Goal: Task Accomplishment & Management: Manage account settings

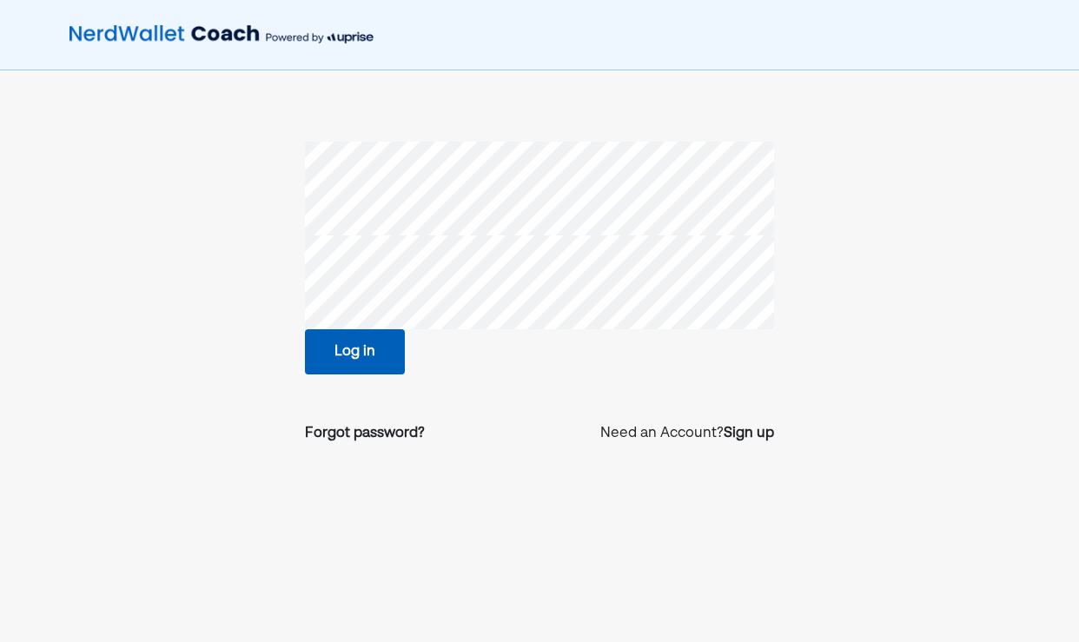
click at [360, 346] on button "Log in" at bounding box center [355, 351] width 100 height 45
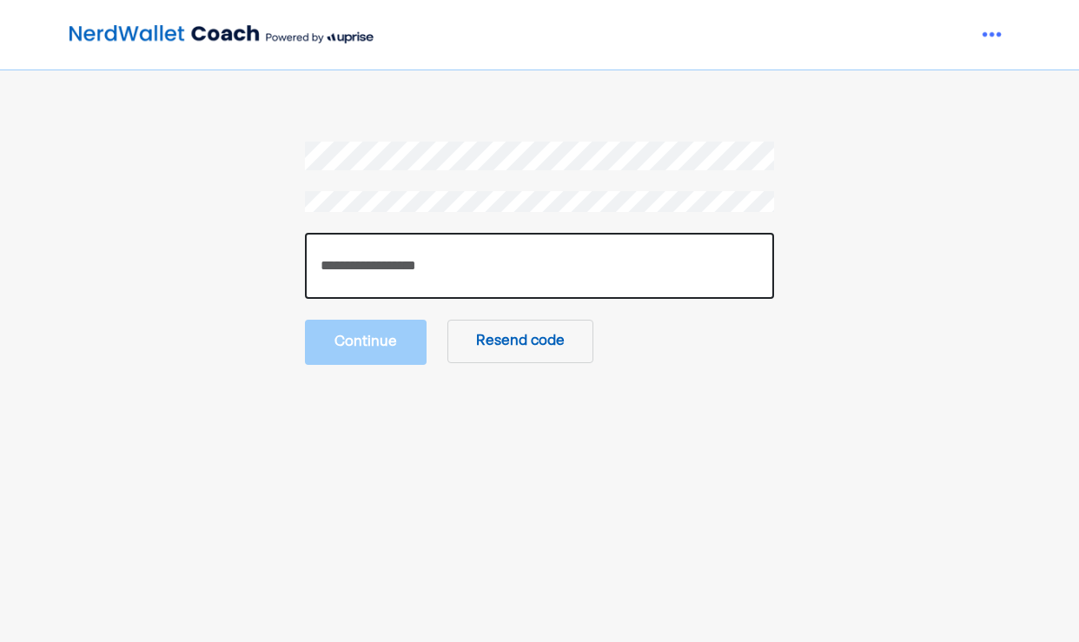
click at [381, 255] on input "number" at bounding box center [539, 266] width 469 height 66
click at [341, 290] on input "number" at bounding box center [539, 266] width 469 height 66
click at [429, 265] on input "number" at bounding box center [539, 266] width 469 height 66
type input "******"
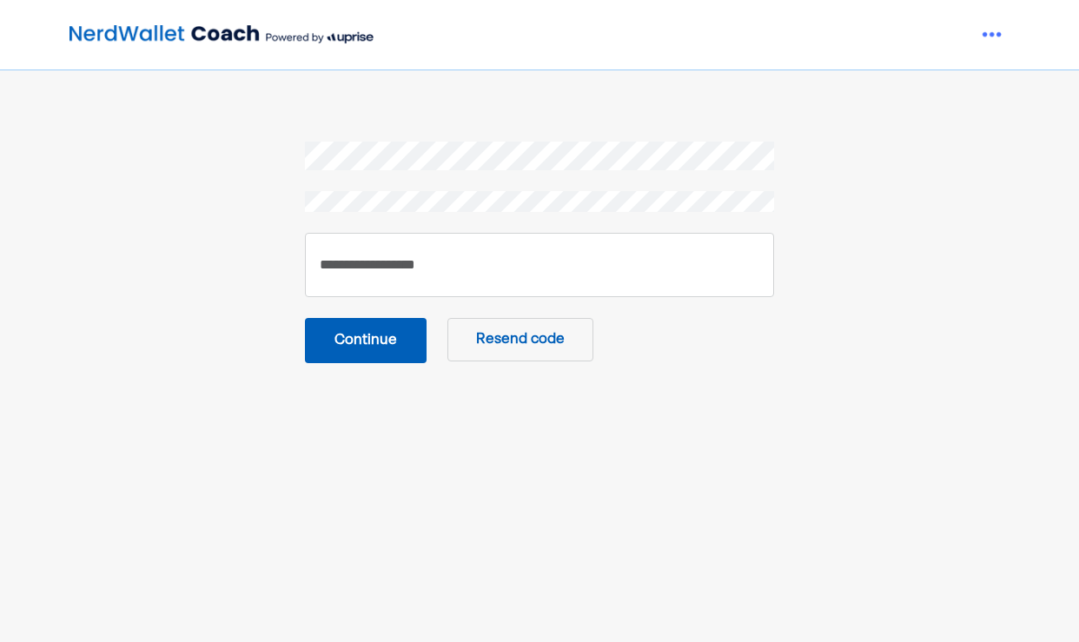
click at [381, 335] on button "Continue" at bounding box center [366, 340] width 122 height 45
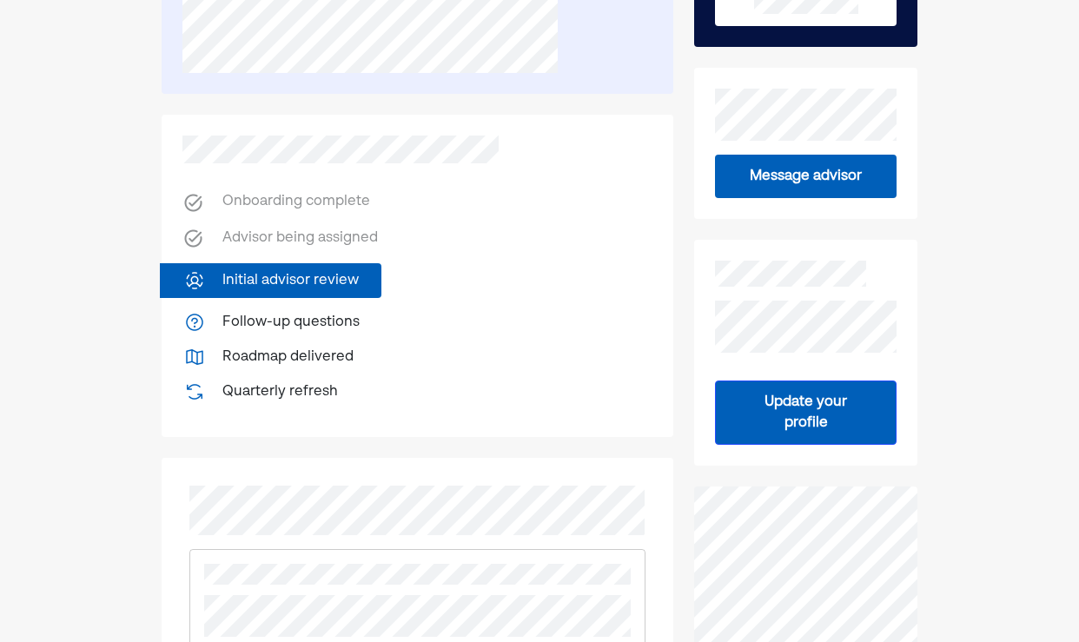
scroll to position [333, 0]
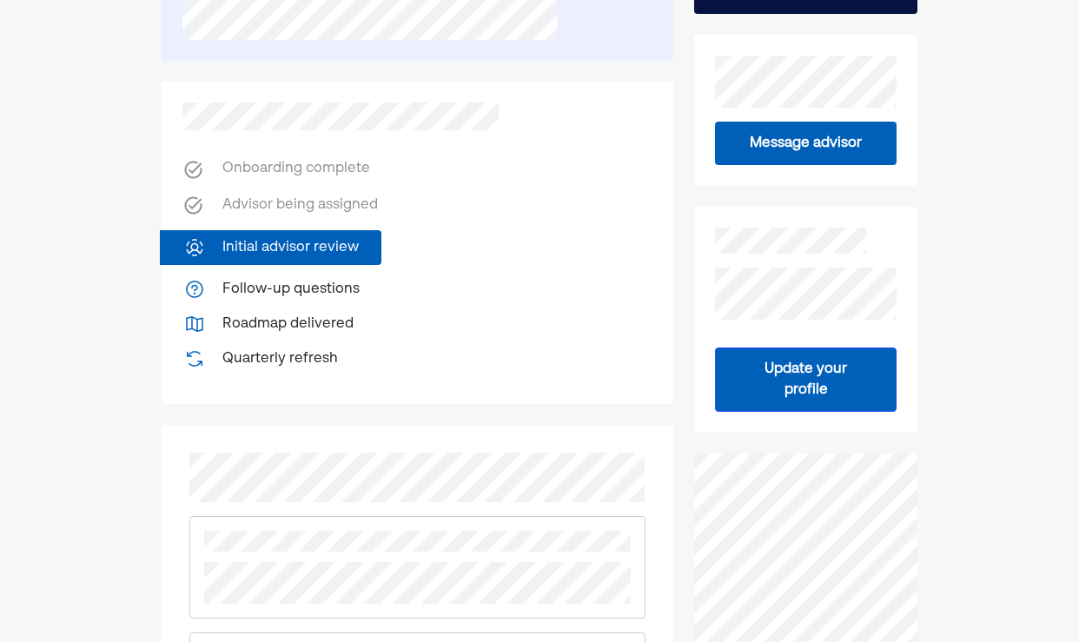
click at [821, 377] on button "Update your profile" at bounding box center [806, 379] width 182 height 64
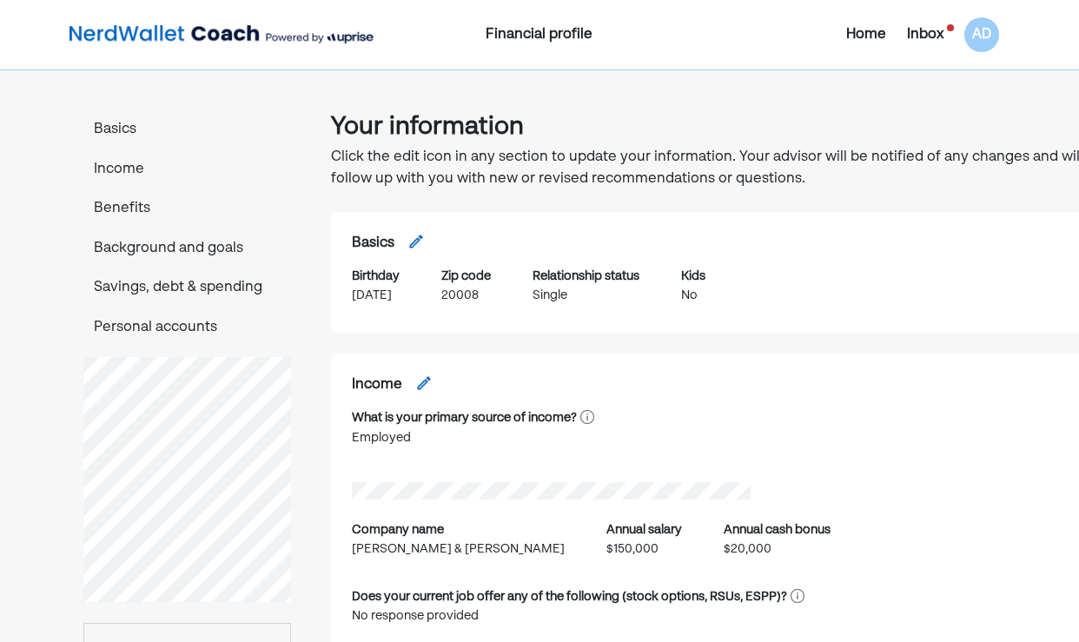
click at [121, 170] on p "Income" at bounding box center [187, 170] width 208 height 23
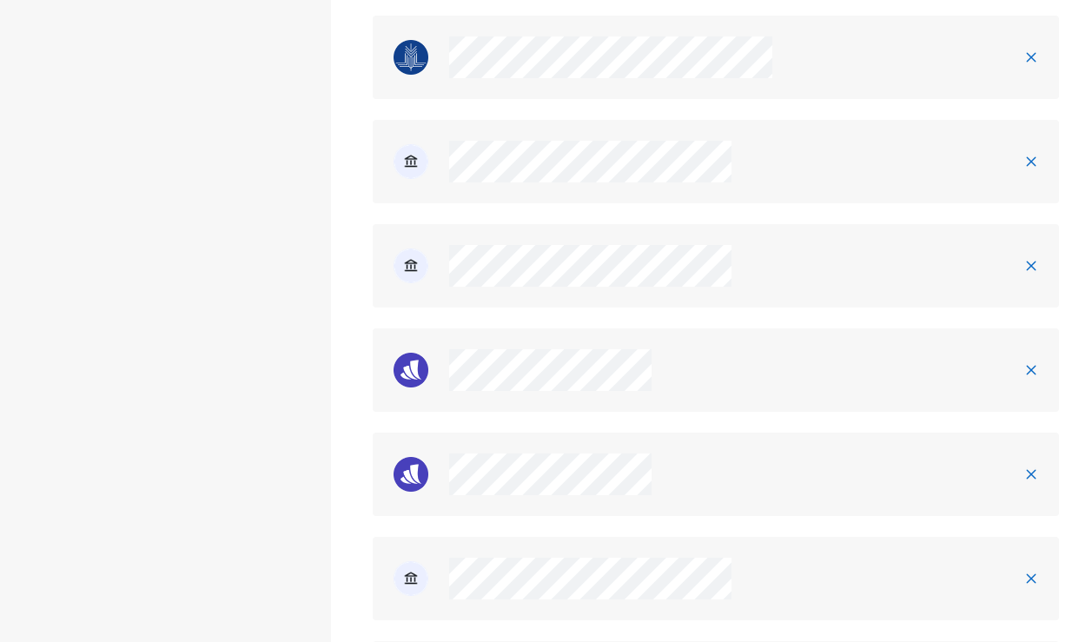
scroll to position [3100, 0]
click at [1024, 362] on img at bounding box center [1031, 369] width 14 height 14
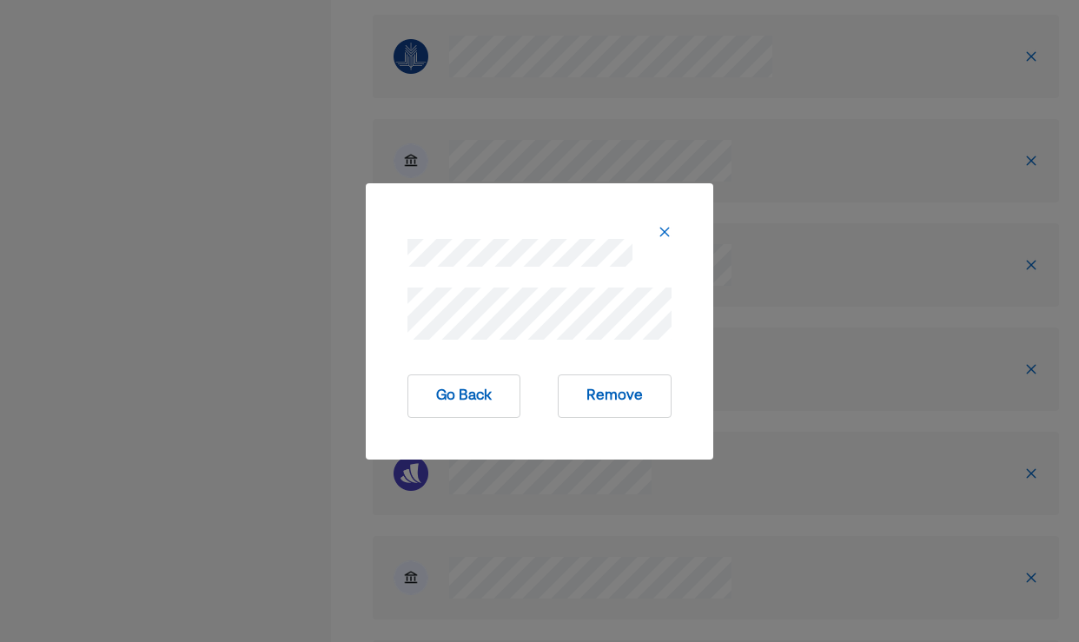
click at [610, 402] on button "Remove" at bounding box center [615, 395] width 114 height 43
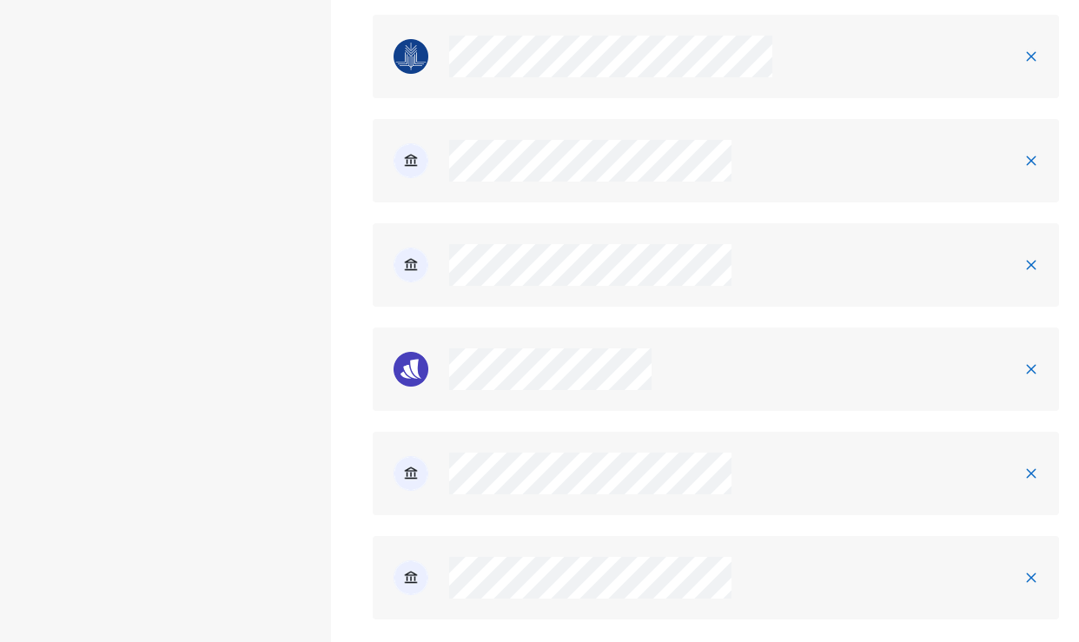
click at [1024, 362] on img at bounding box center [1031, 369] width 14 height 14
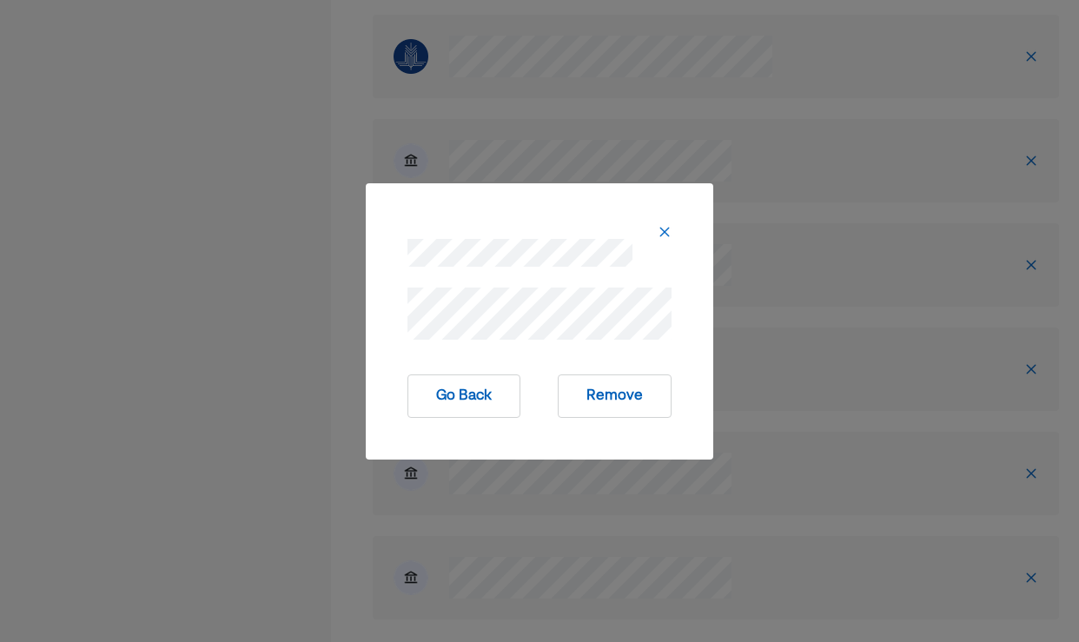
click at [636, 400] on button "Remove" at bounding box center [615, 395] width 114 height 43
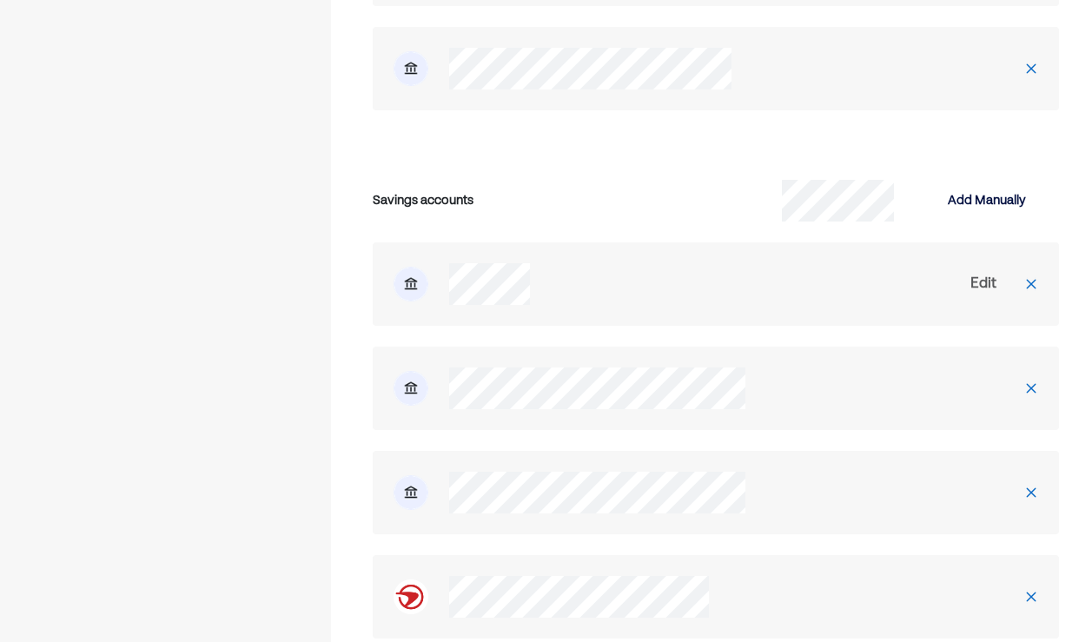
scroll to position [3516, 0]
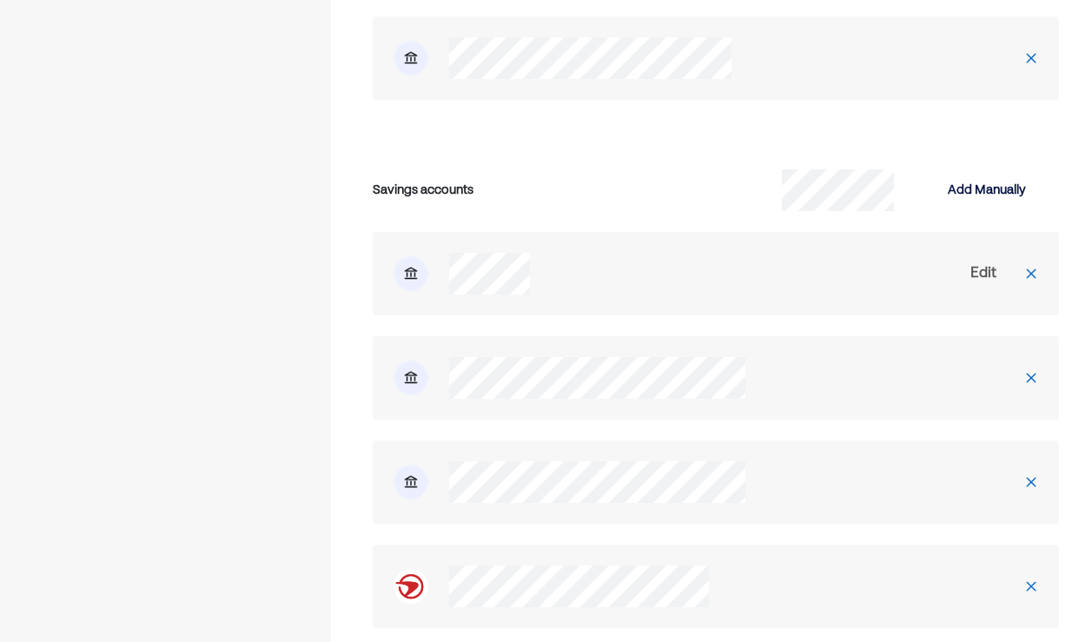
click at [1024, 267] on img at bounding box center [1031, 274] width 14 height 14
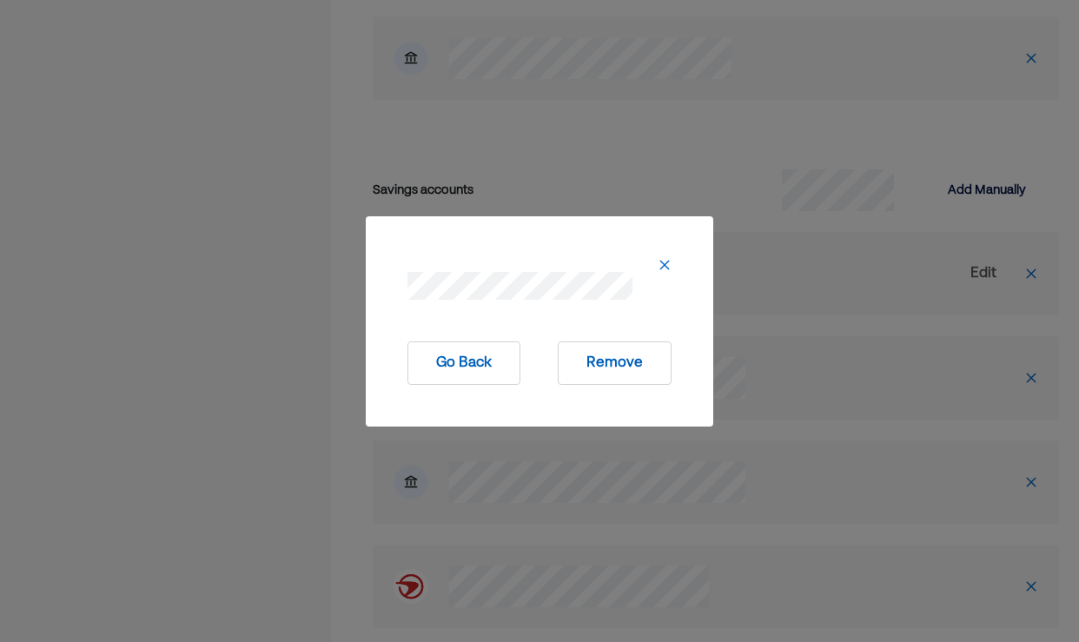
click at [595, 370] on button "Remove" at bounding box center [615, 362] width 114 height 43
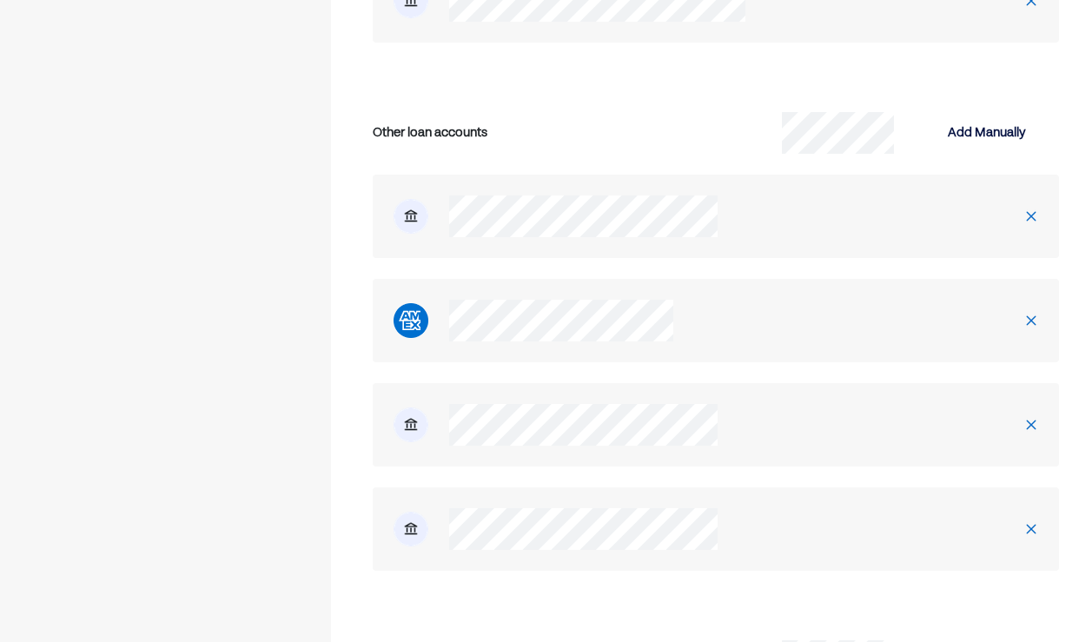
scroll to position [4520, 0]
click at [1024, 416] on img at bounding box center [1031, 423] width 14 height 14
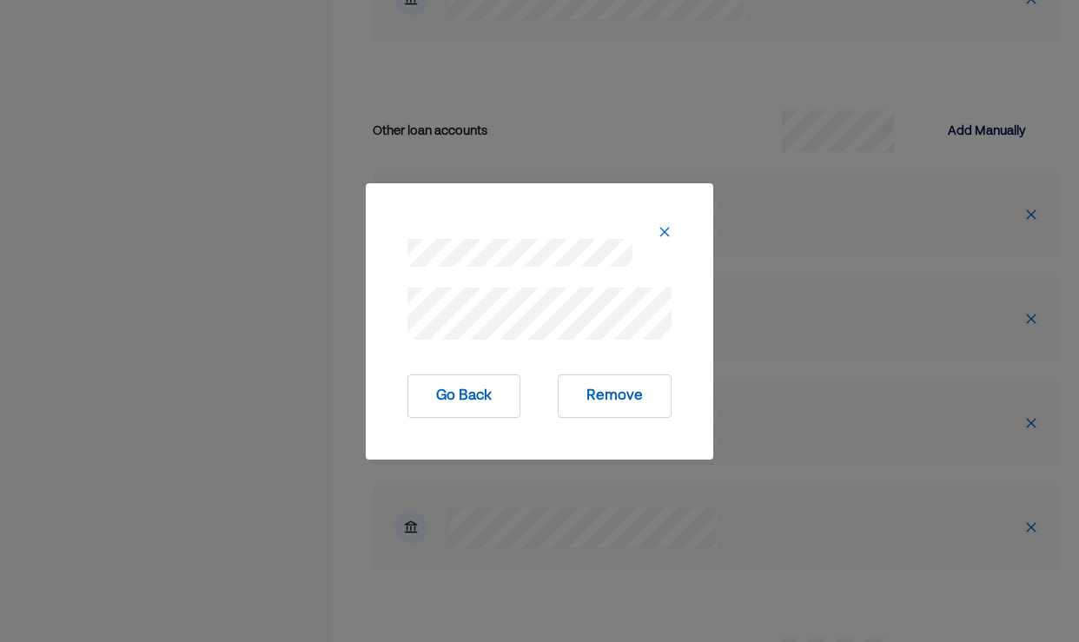
click at [612, 389] on button "Remove" at bounding box center [615, 395] width 114 height 43
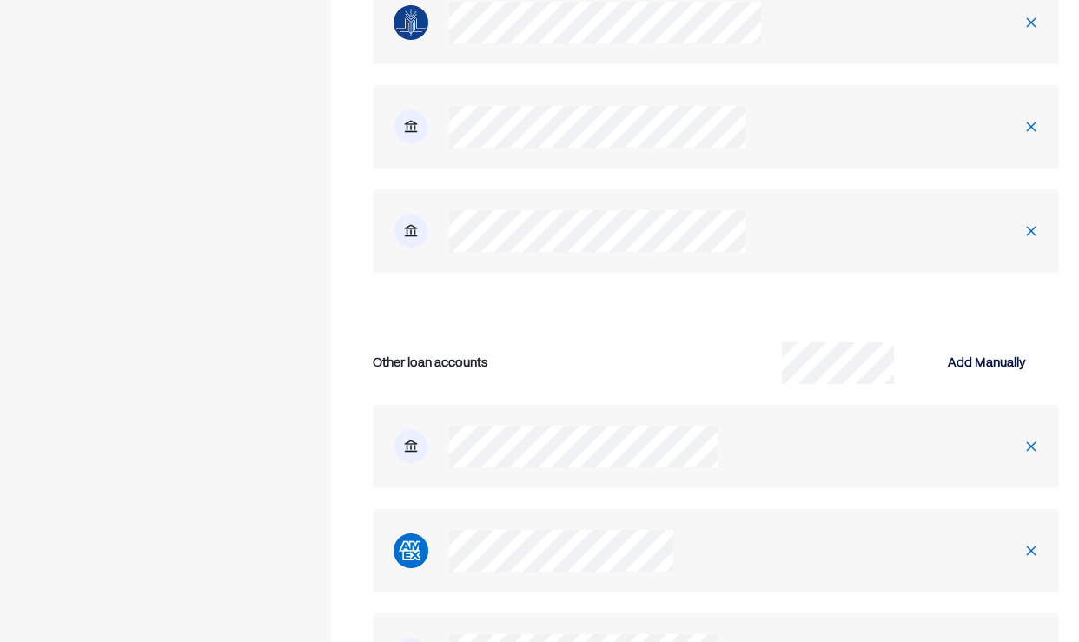
scroll to position [3868, 0]
click at [1024, 442] on img at bounding box center [1031, 449] width 14 height 14
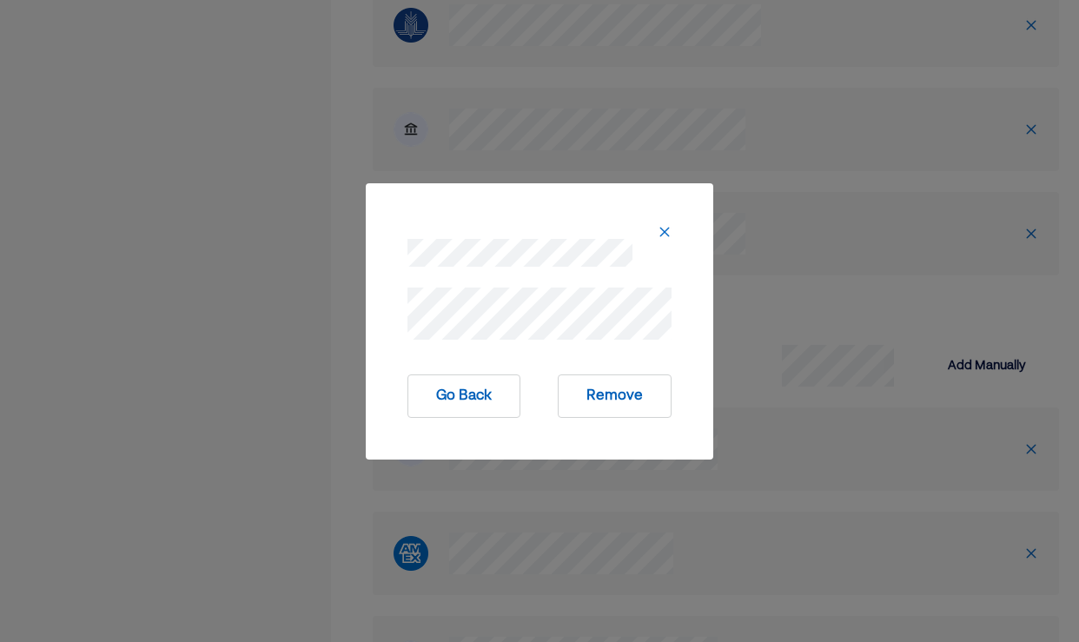
click at [596, 405] on button "Remove" at bounding box center [615, 395] width 114 height 43
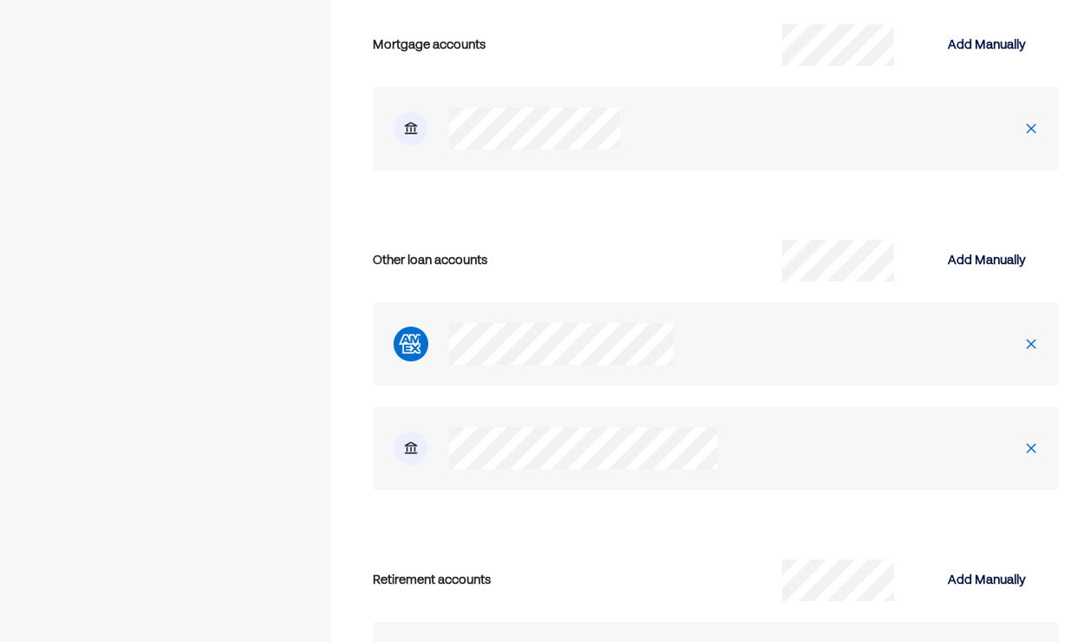
scroll to position [4444, 0]
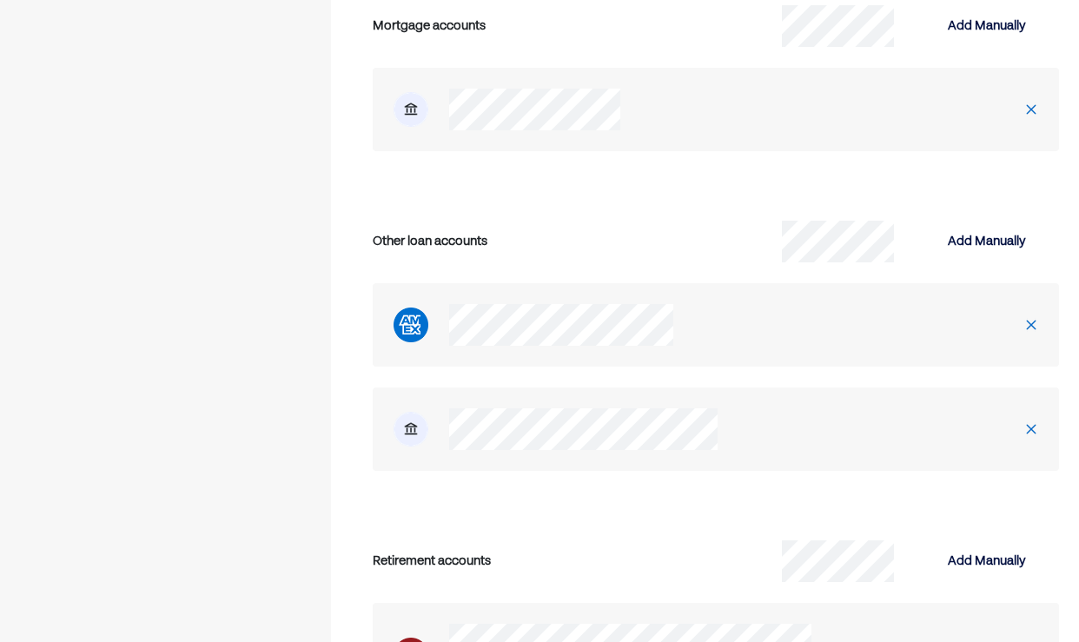
click at [1024, 422] on img at bounding box center [1031, 429] width 14 height 14
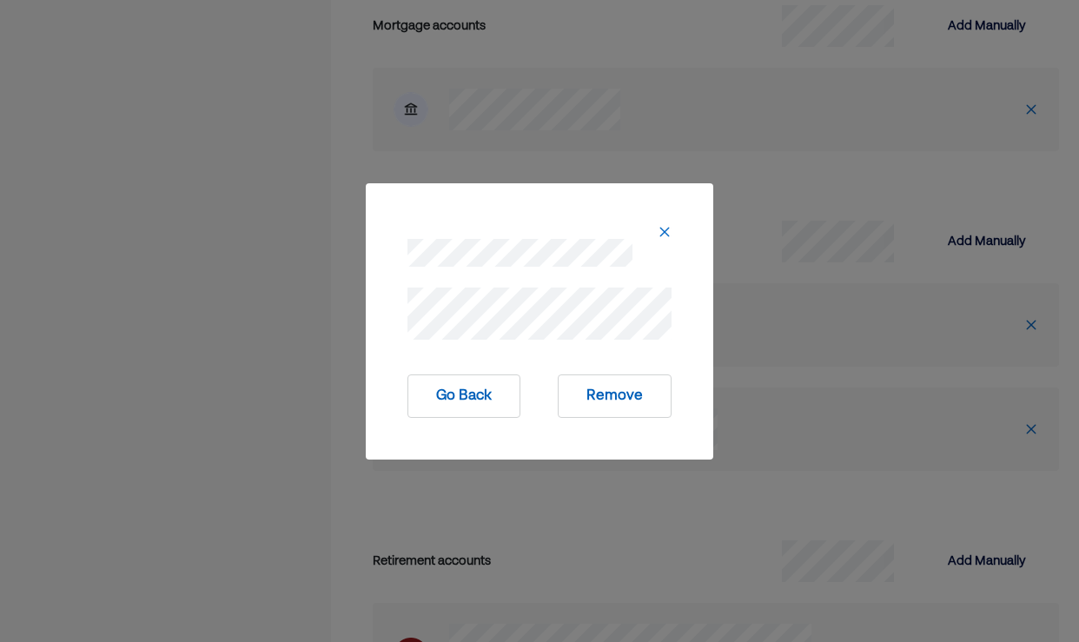
click at [615, 396] on button "Remove" at bounding box center [615, 395] width 114 height 43
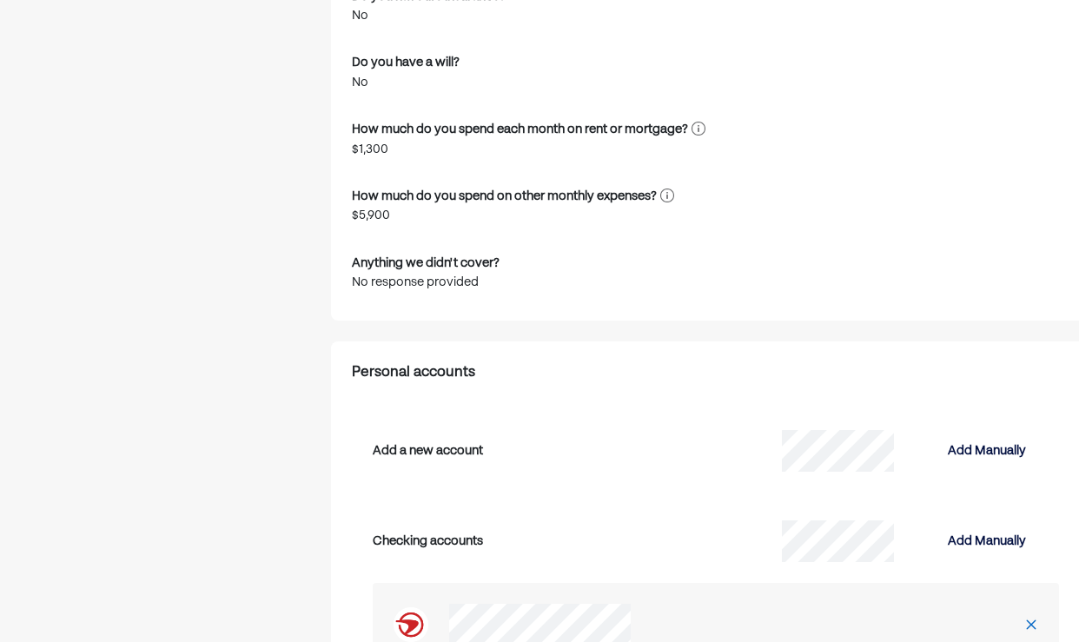
scroll to position [2161, 0]
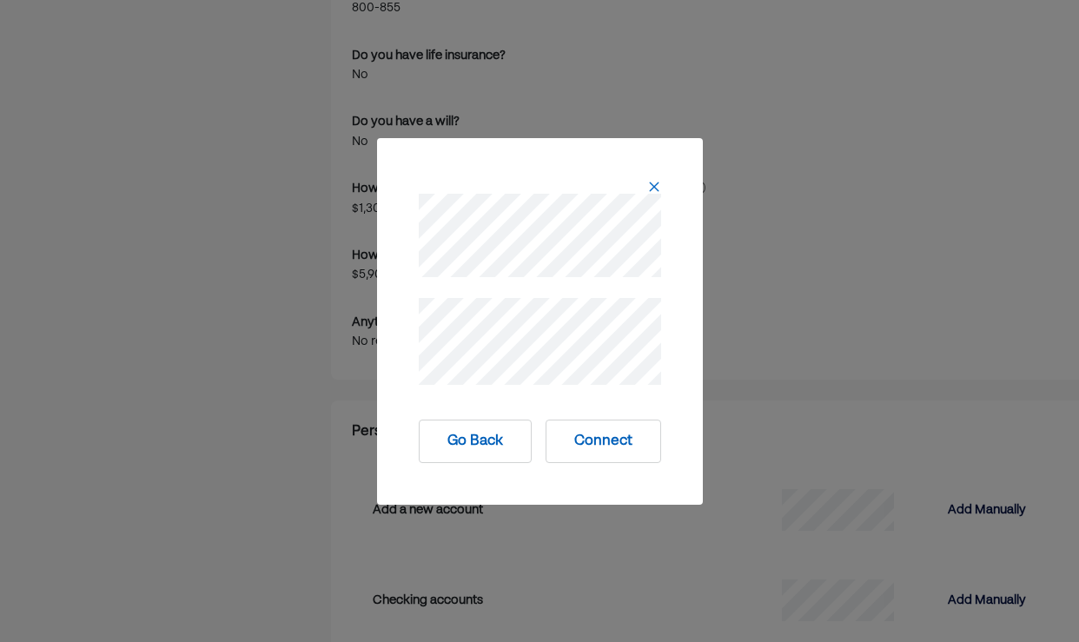
click at [611, 440] on button "Connect" at bounding box center [604, 441] width 116 height 43
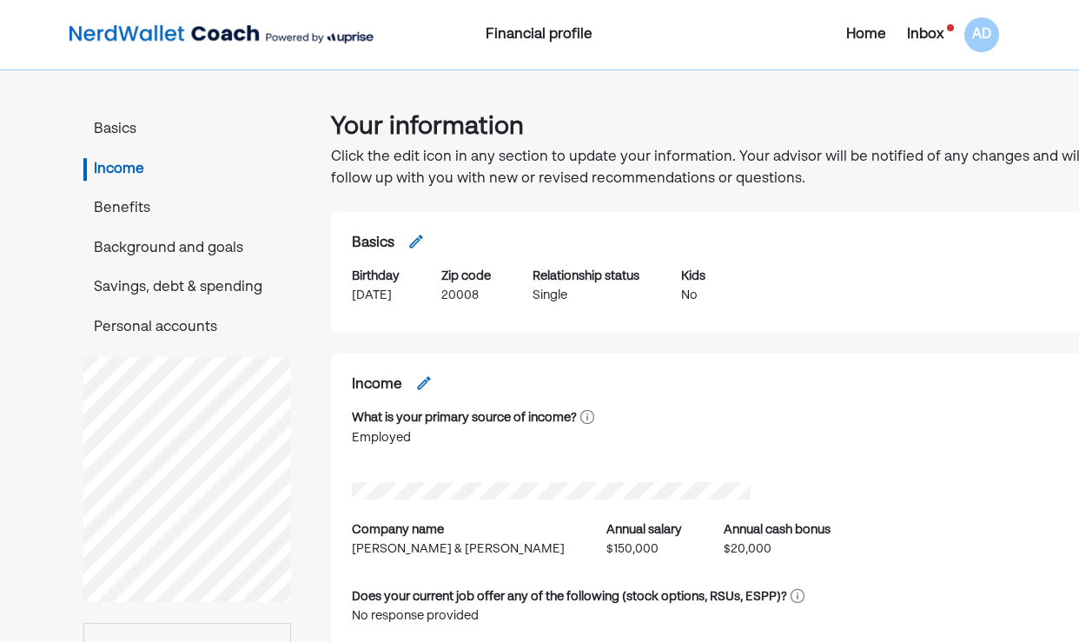
scroll to position [0, 0]
click at [933, 30] on div "Inbox" at bounding box center [925, 34] width 36 height 21
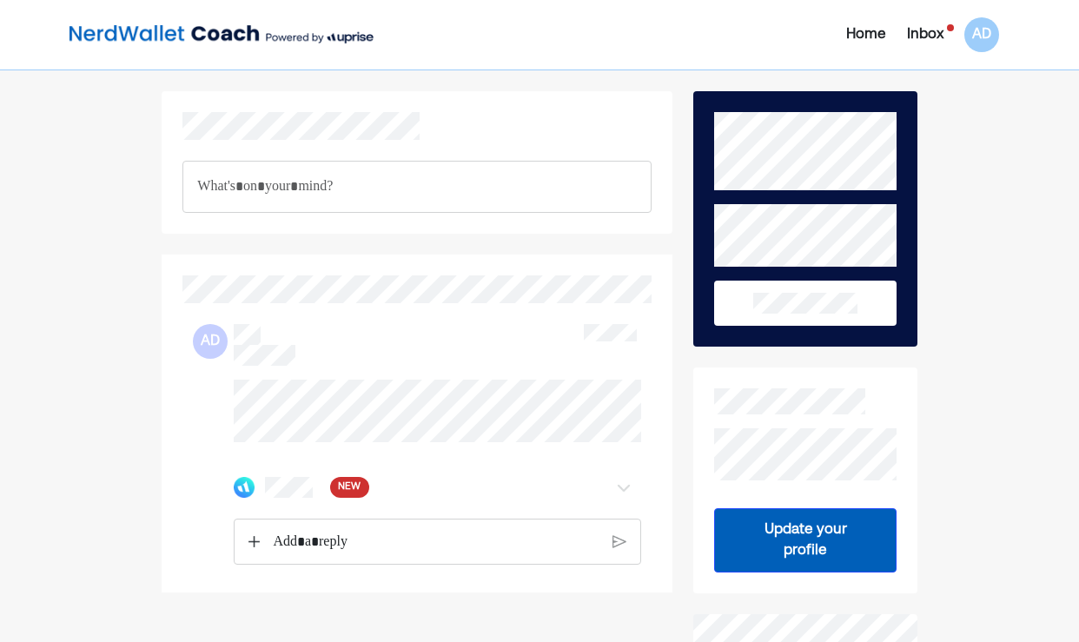
click at [332, 498] on div "NEW" at bounding box center [349, 487] width 39 height 21
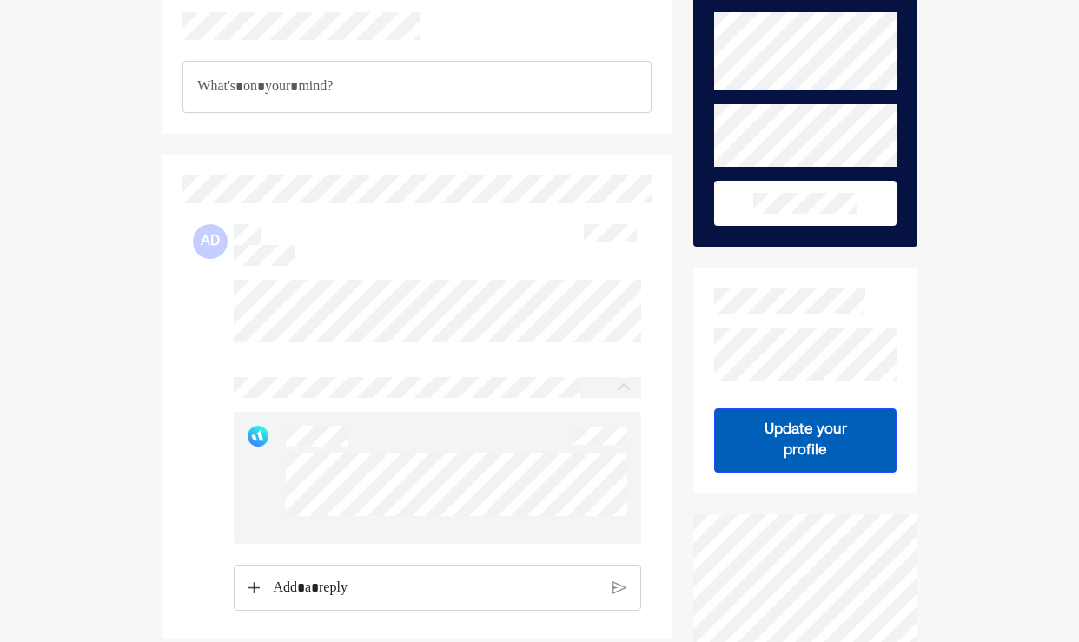
scroll to position [80, 0]
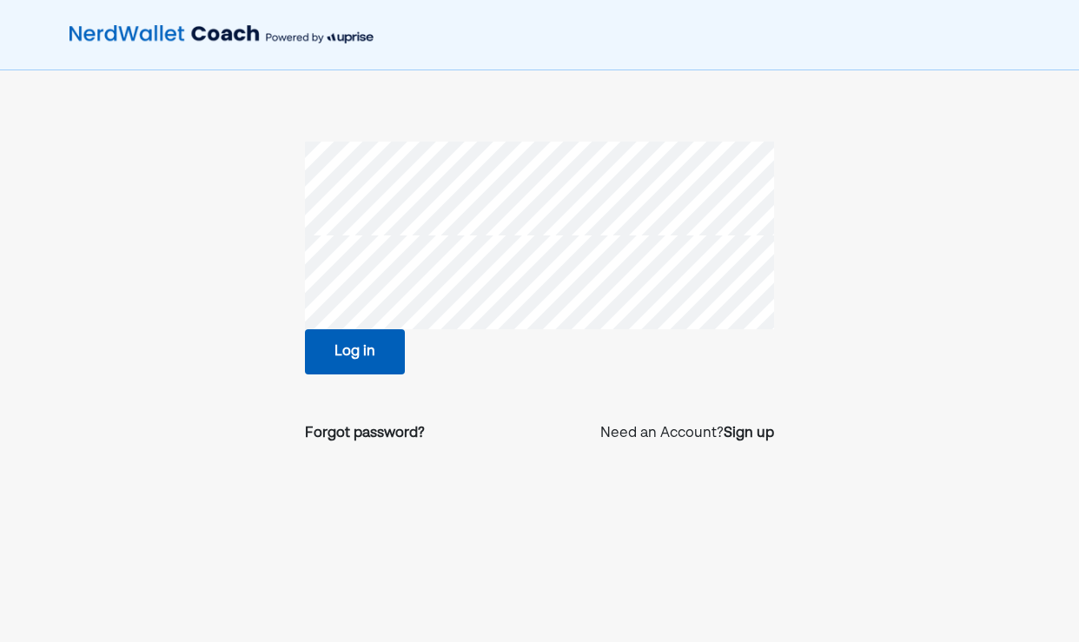
click at [343, 354] on button "Log in" at bounding box center [355, 351] width 100 height 45
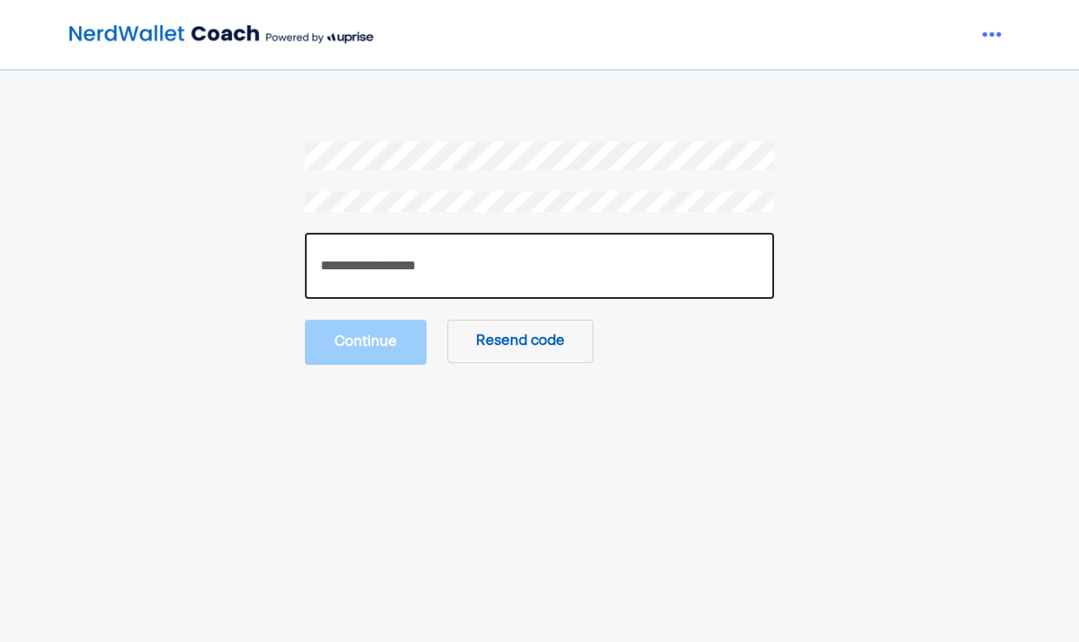
click at [363, 274] on input "number" at bounding box center [539, 266] width 469 height 66
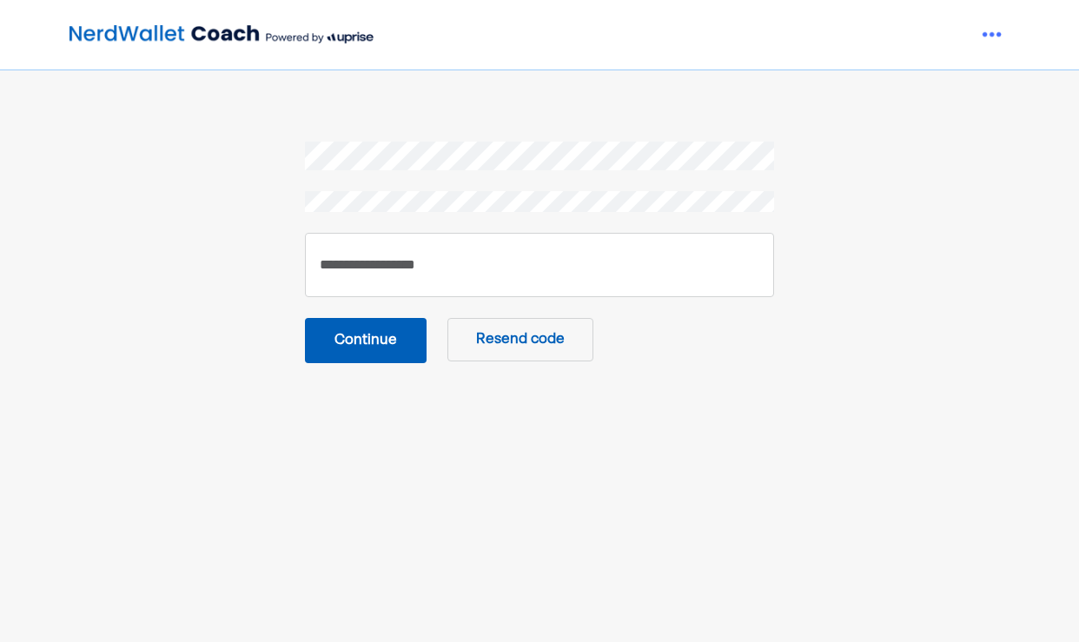
click at [378, 346] on button "Continue" at bounding box center [366, 340] width 122 height 45
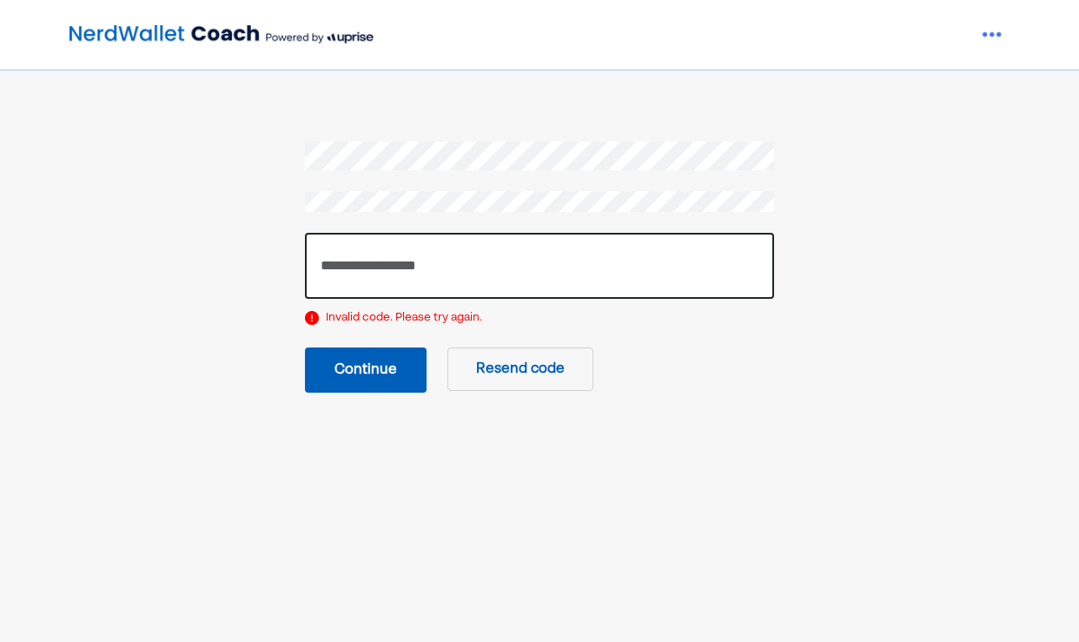
click at [384, 268] on input "******" at bounding box center [539, 266] width 469 height 66
type input "******"
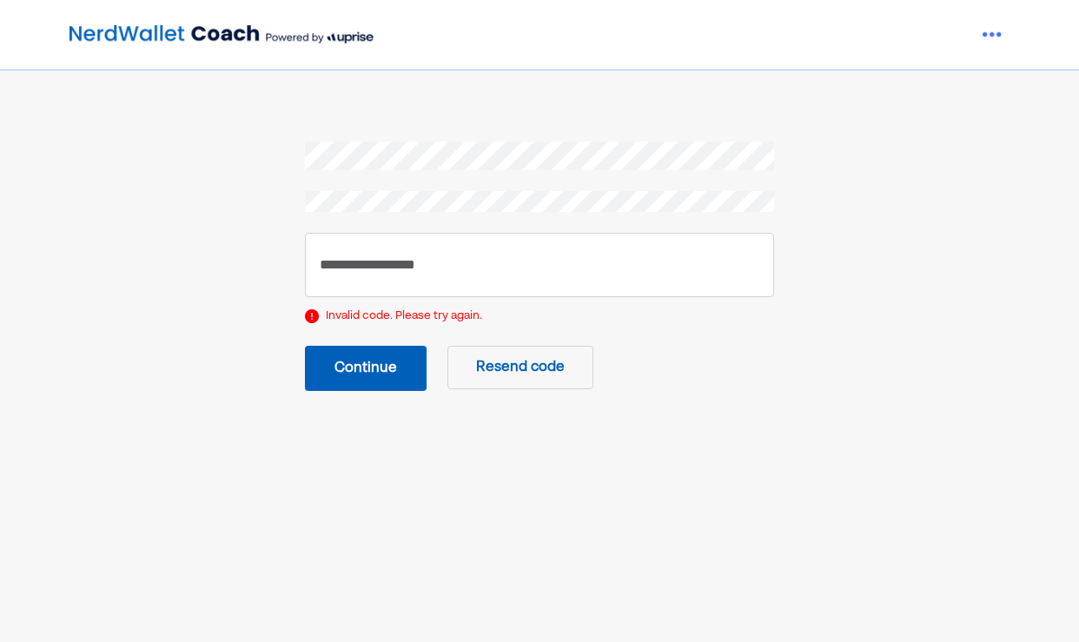
click at [380, 381] on button "Continue" at bounding box center [366, 368] width 122 height 45
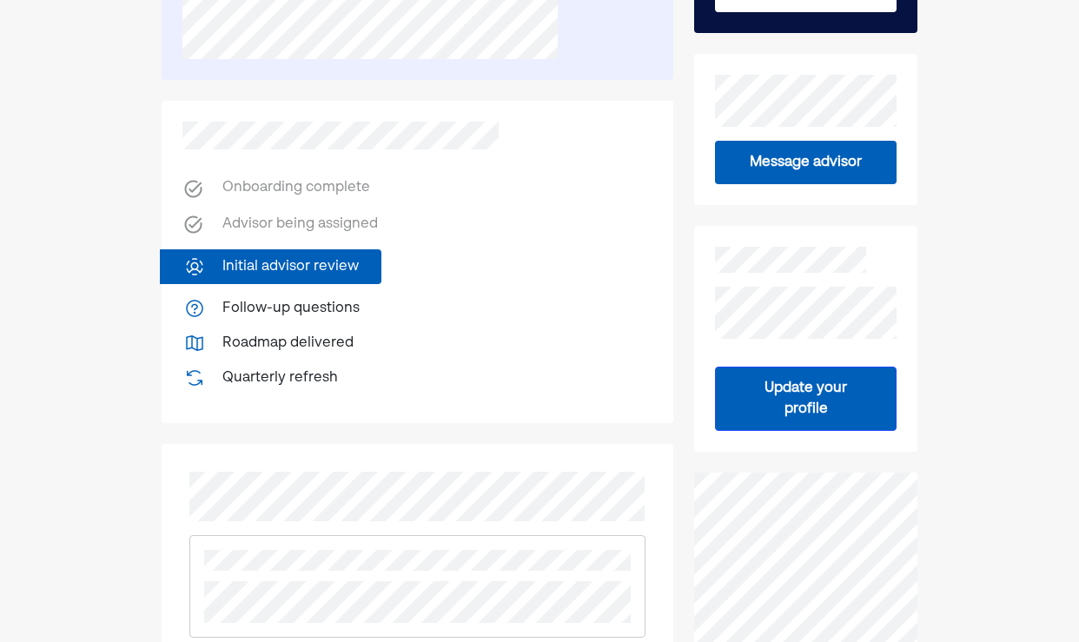
scroll to position [332, 0]
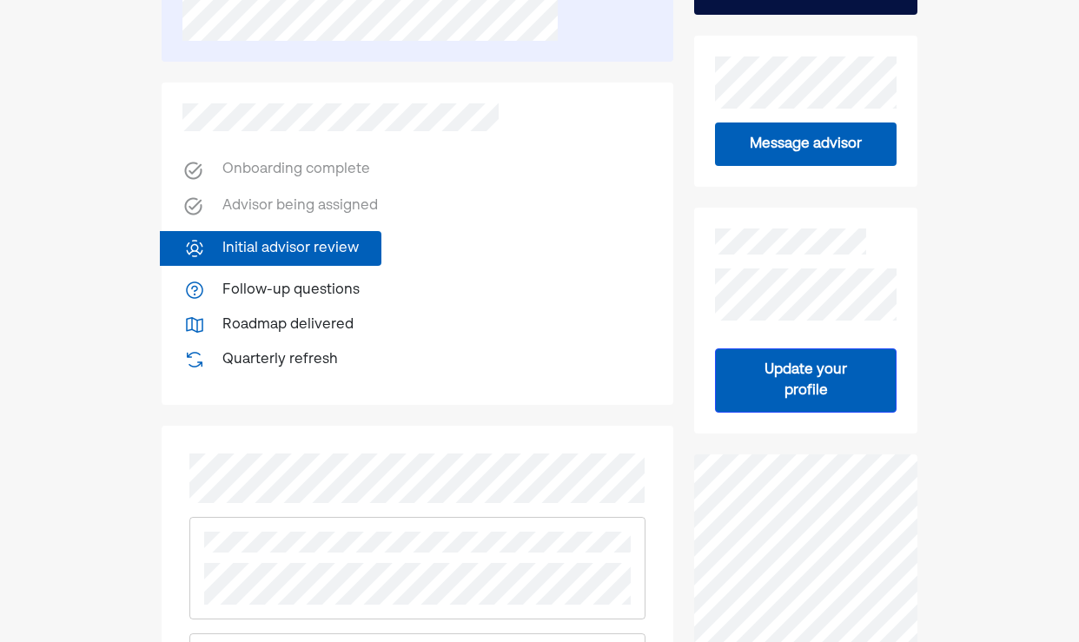
click at [759, 411] on button "Update your profile" at bounding box center [806, 380] width 182 height 64
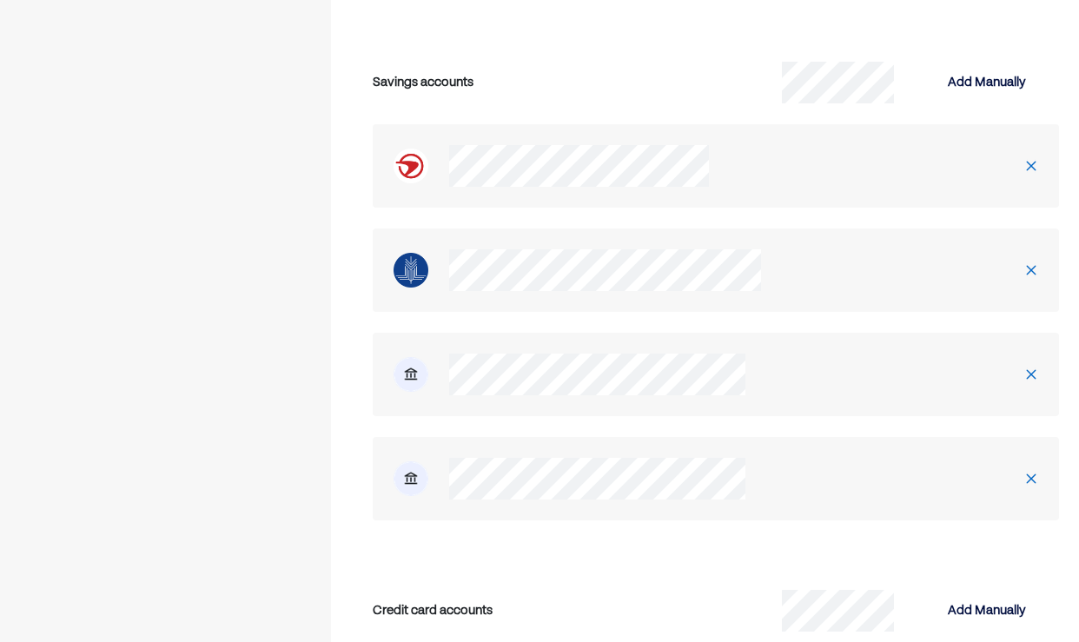
scroll to position [3207, 0]
click at [1024, 158] on img at bounding box center [1031, 165] width 14 height 14
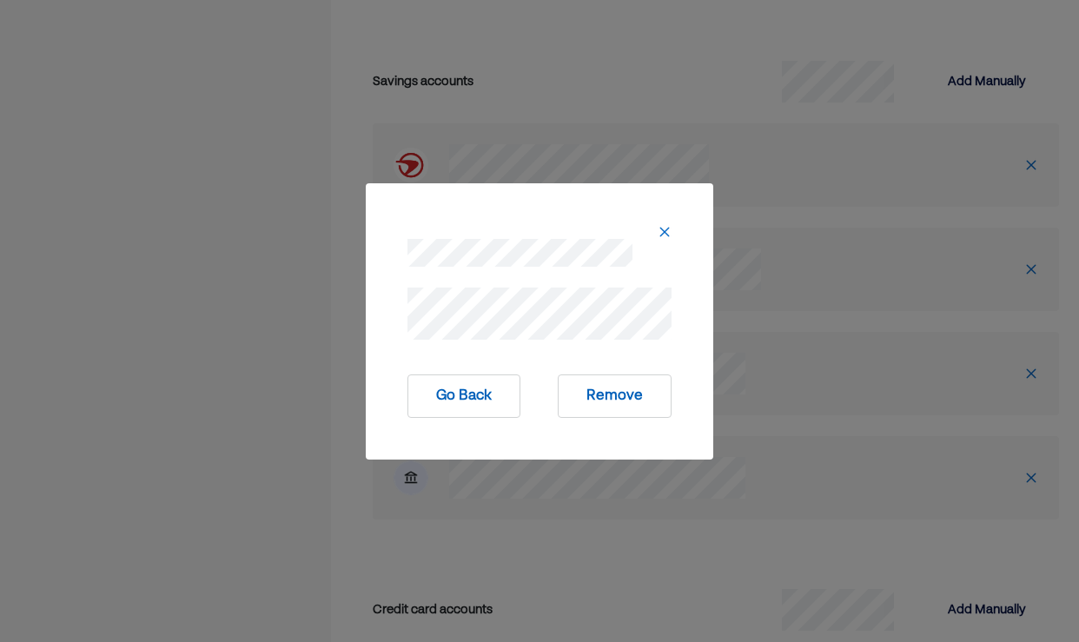
click at [608, 402] on button "Remove" at bounding box center [615, 395] width 114 height 43
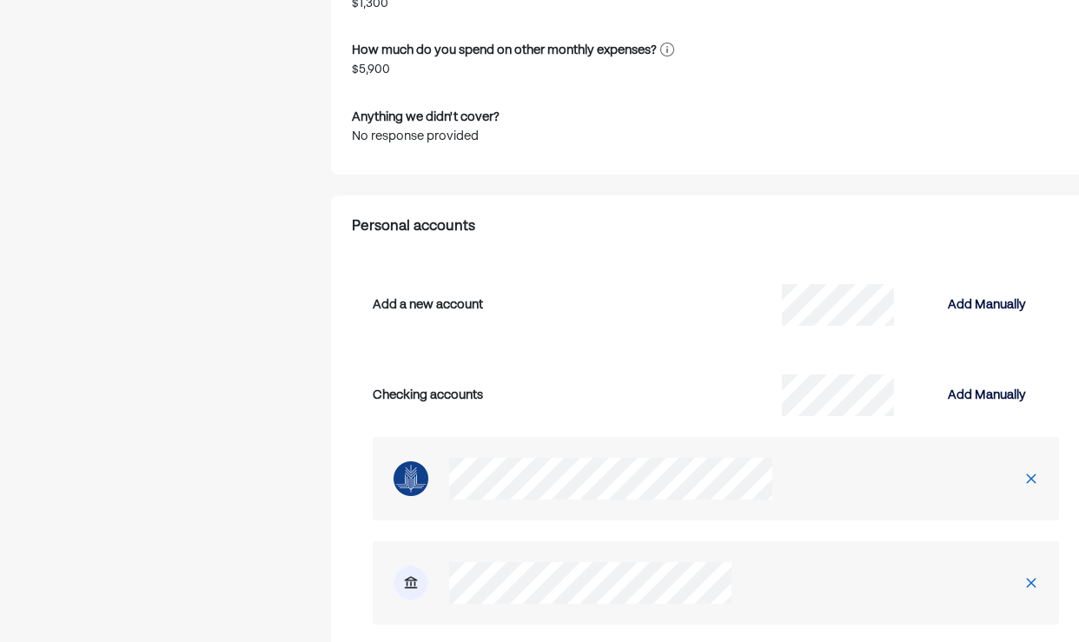
scroll to position [2400, 0]
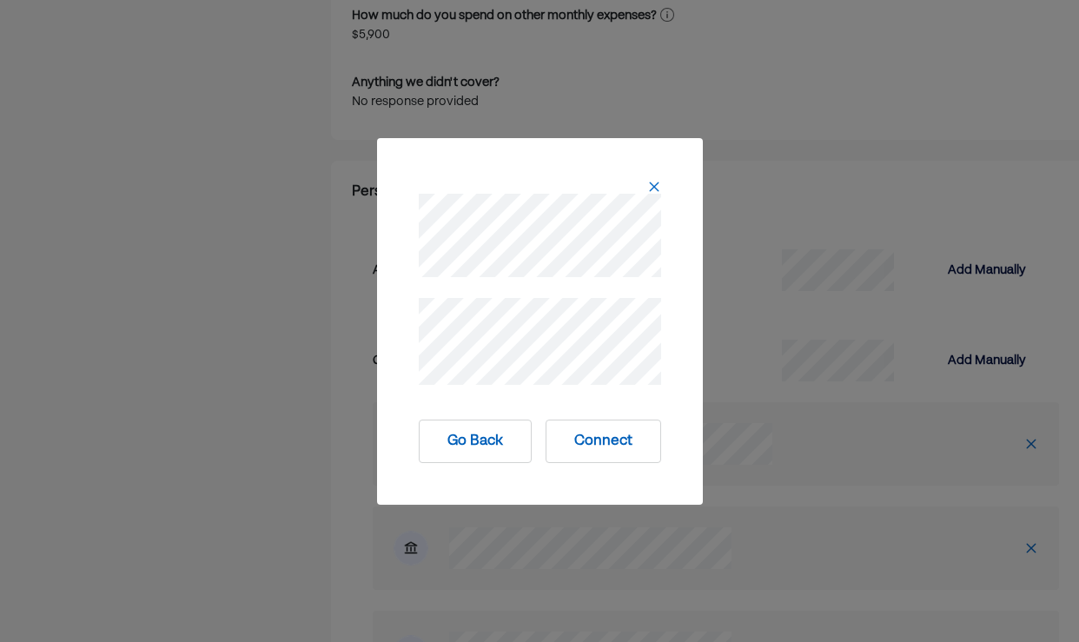
click at [600, 441] on button "Connect" at bounding box center [604, 441] width 116 height 43
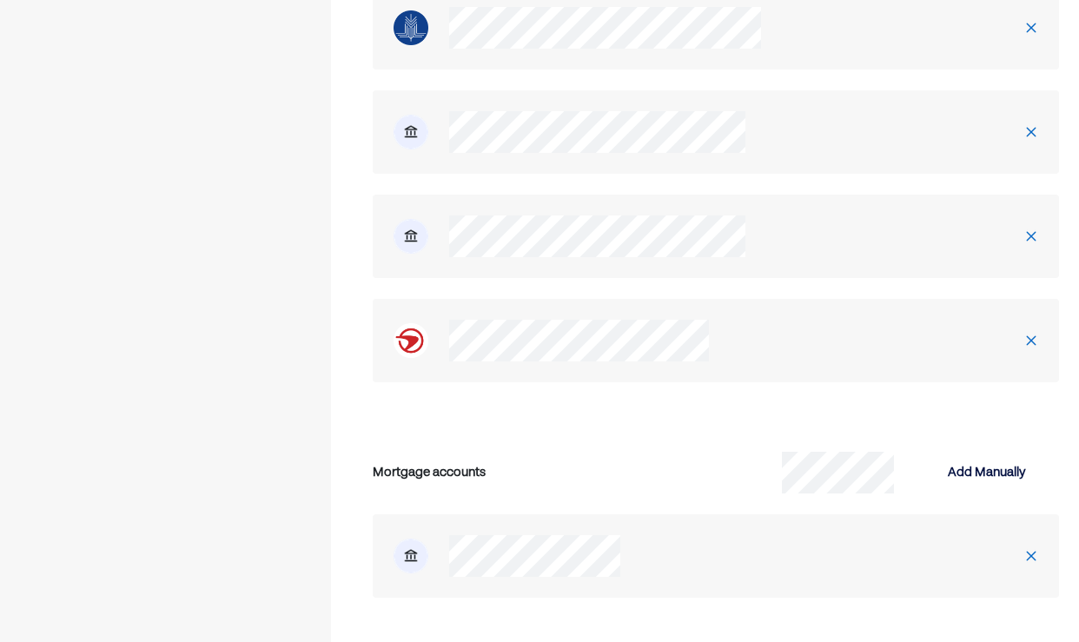
scroll to position [4003, 0]
